Goal: Task Accomplishment & Management: Complete application form

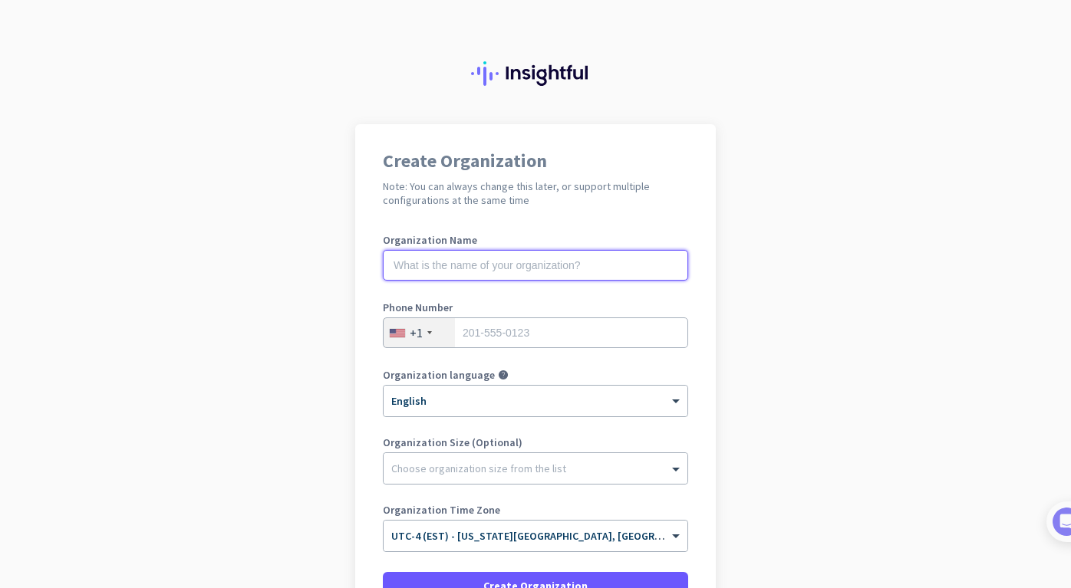
click at [539, 268] on input "text" at bounding box center [535, 265] width 305 height 31
type input "Winly"
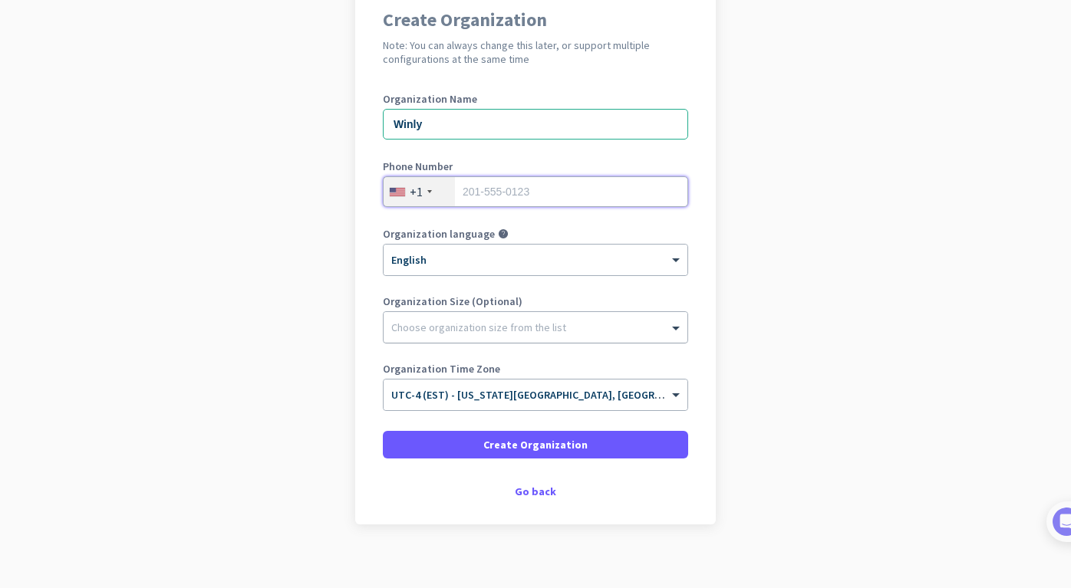
scroll to position [154, 0]
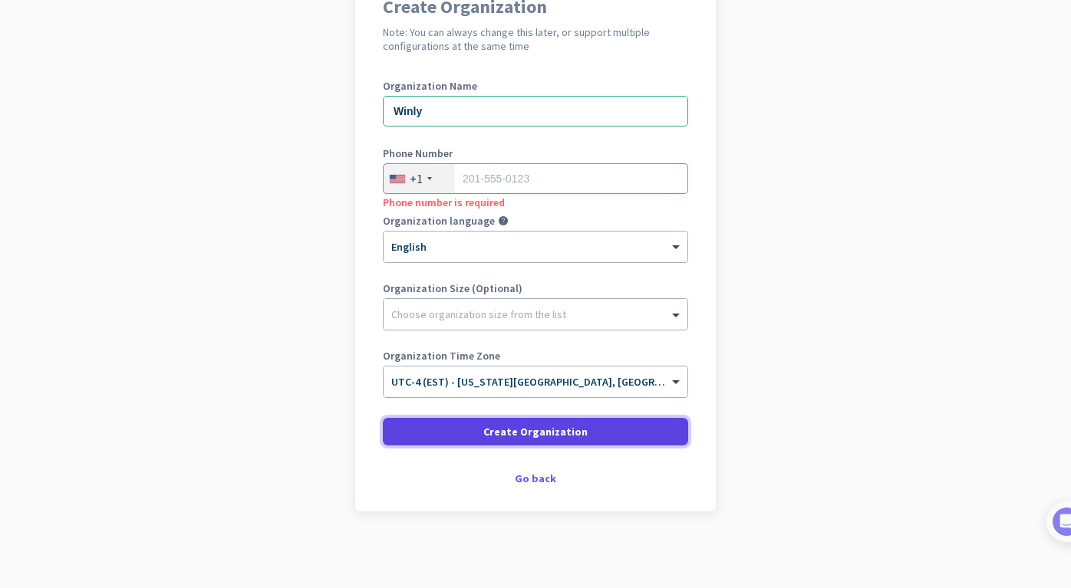
click at [525, 436] on span "Create Organization" at bounding box center [535, 431] width 104 height 15
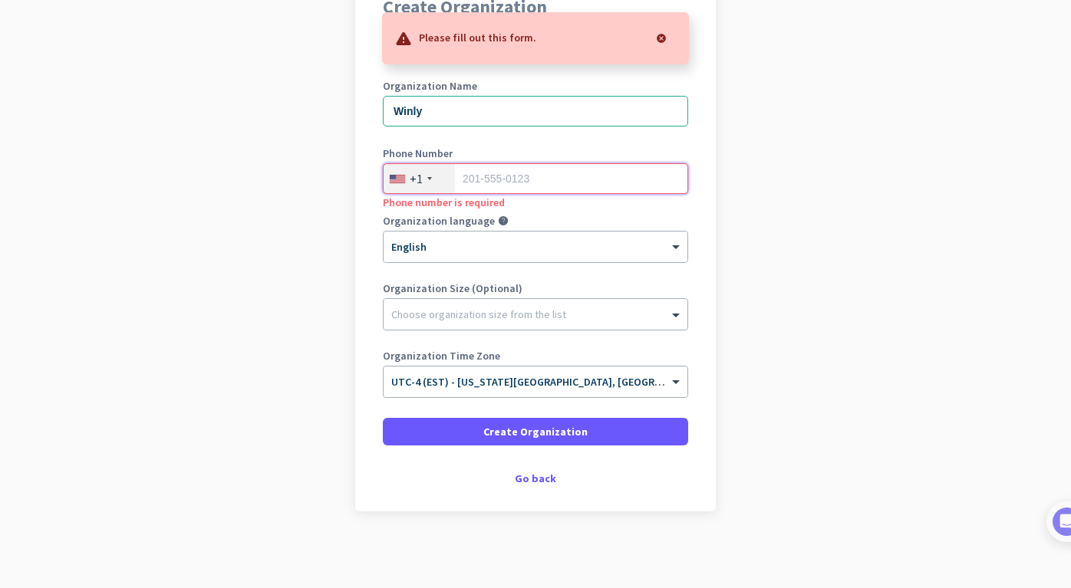
click at [524, 183] on input "tel" at bounding box center [535, 178] width 305 height 31
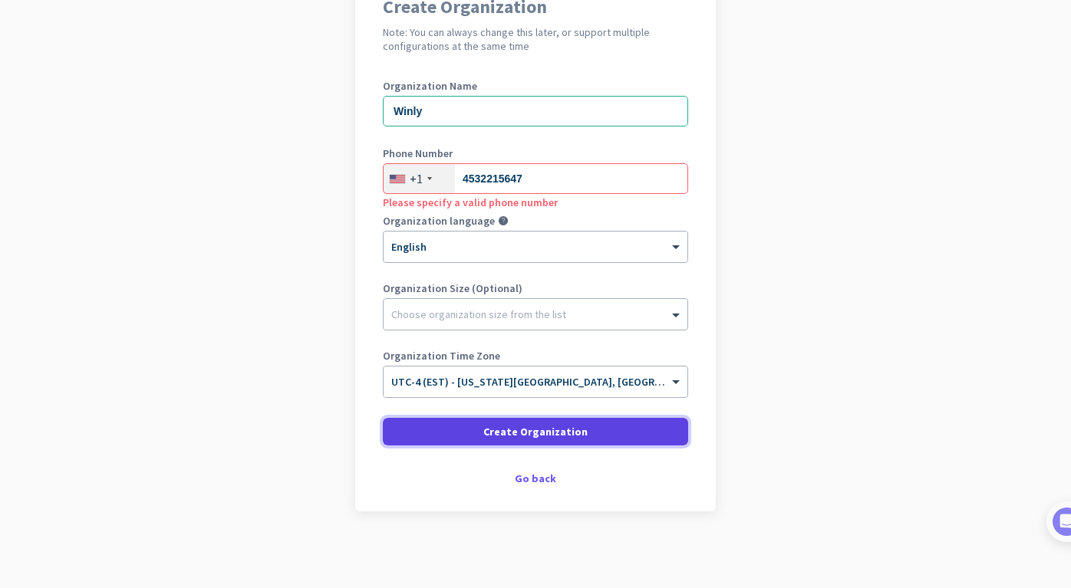
click at [502, 426] on span "Create Organization" at bounding box center [535, 431] width 104 height 15
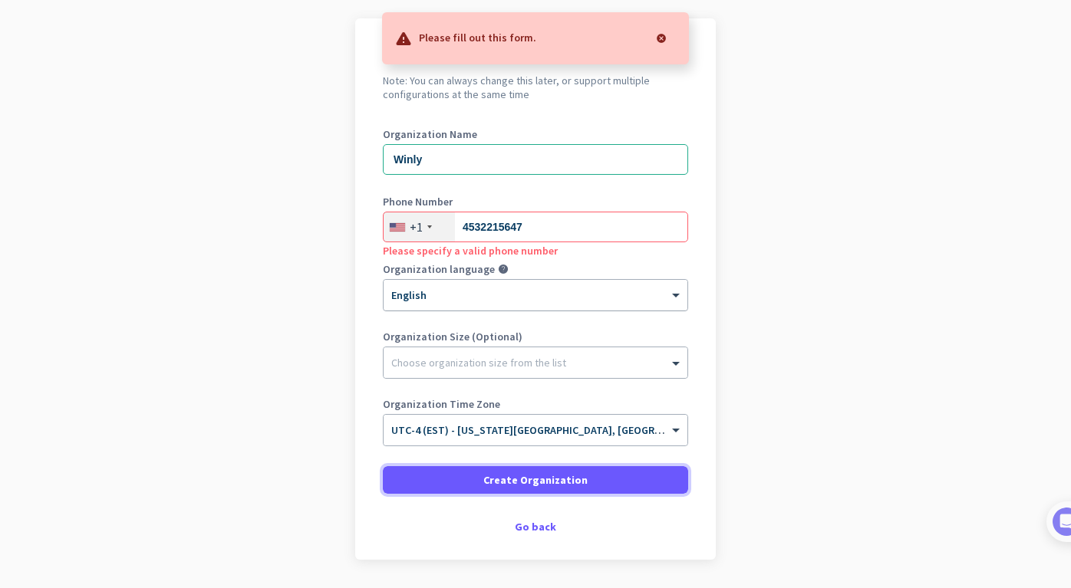
scroll to position [126, 0]
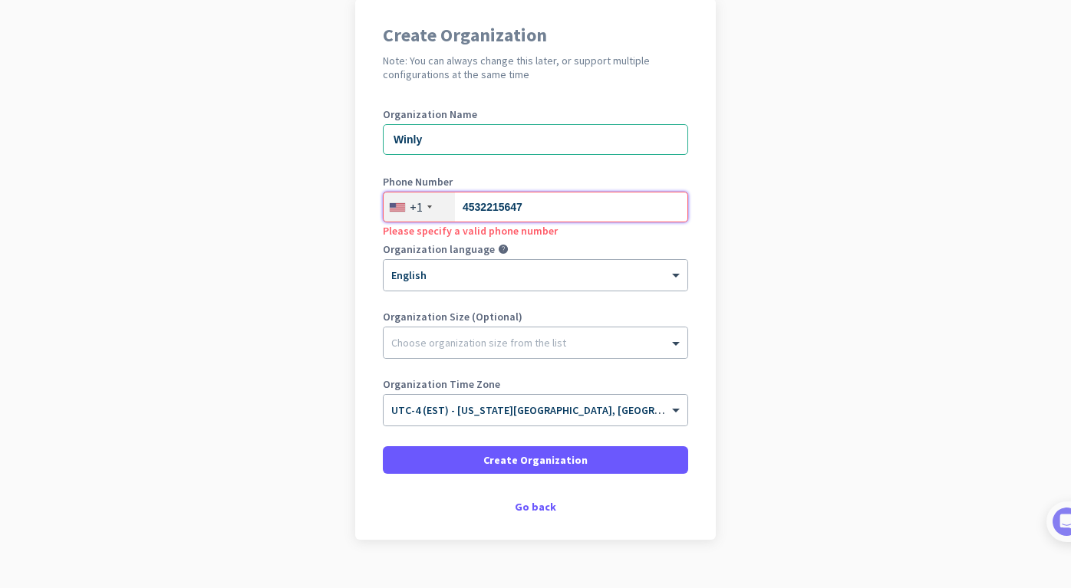
drag, startPoint x: 534, startPoint y: 203, endPoint x: 466, endPoint y: 198, distance: 68.5
click at [466, 198] on input "4532215647" at bounding box center [535, 207] width 305 height 31
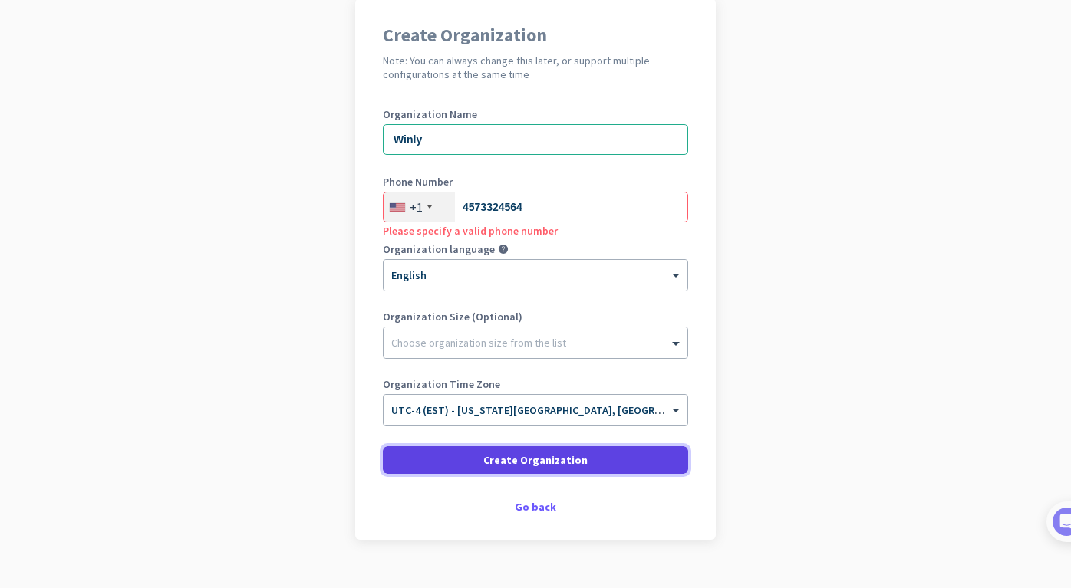
click at [484, 460] on span at bounding box center [535, 460] width 305 height 37
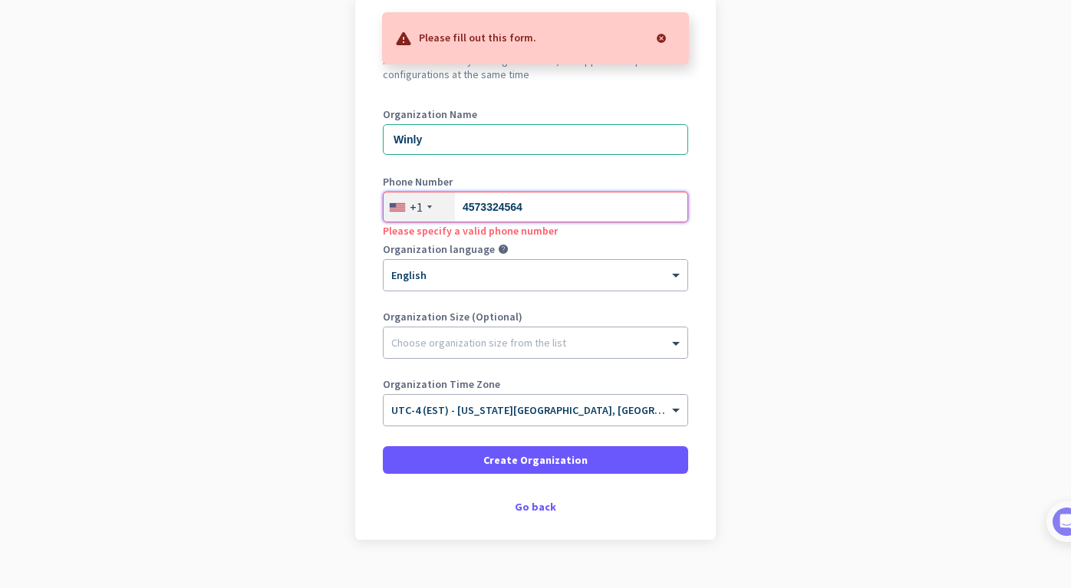
drag, startPoint x: 553, startPoint y: 209, endPoint x: 446, endPoint y: 209, distance: 107.4
click at [446, 209] on div "[PHONE_NUMBER]" at bounding box center [535, 207] width 305 height 31
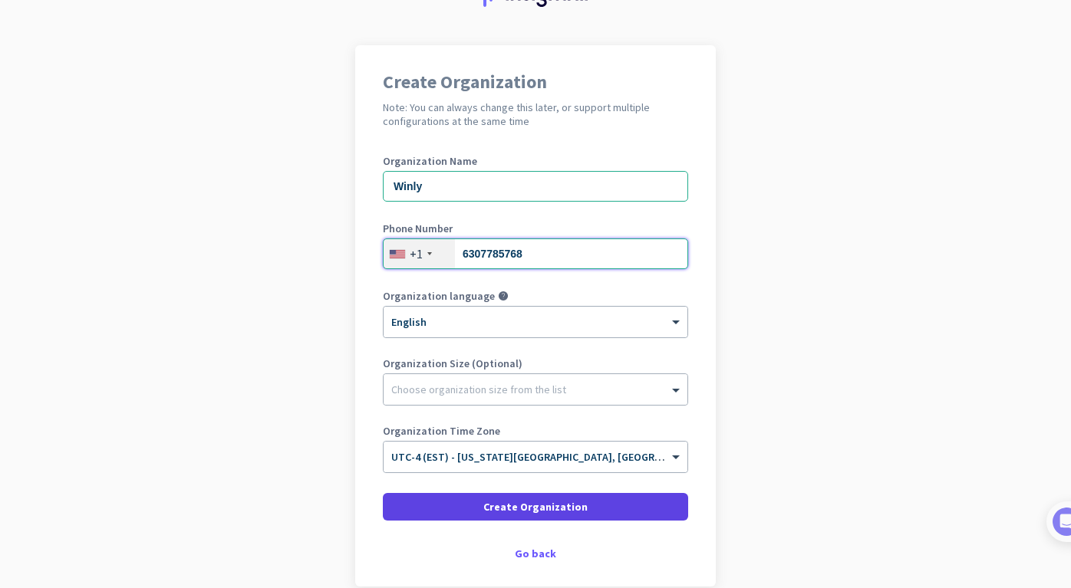
type input "6307785768"
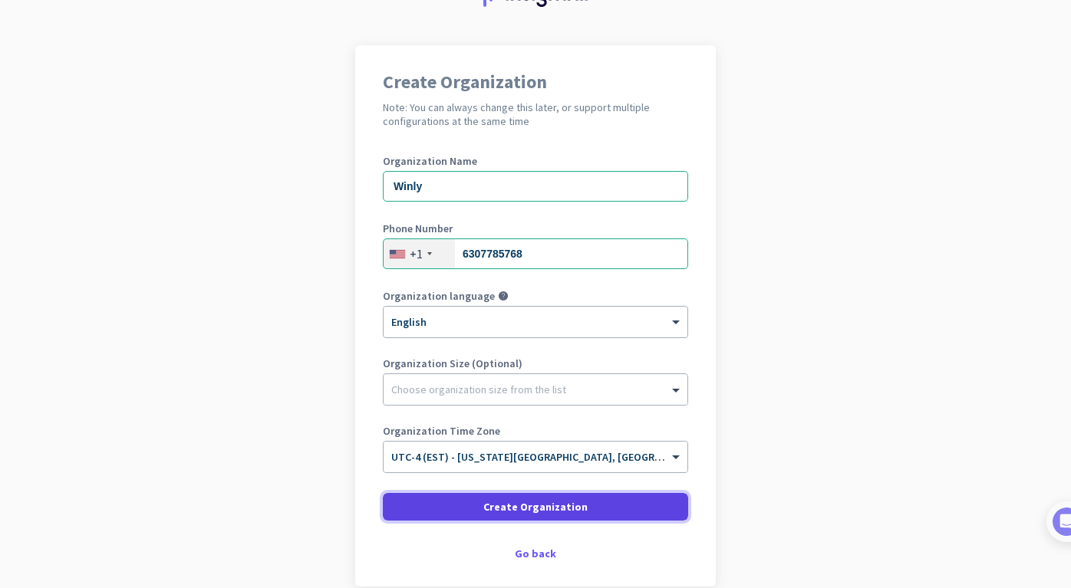
click at [510, 508] on span "Create Organization" at bounding box center [535, 506] width 104 height 15
